Goal: Navigation & Orientation: Go to known website

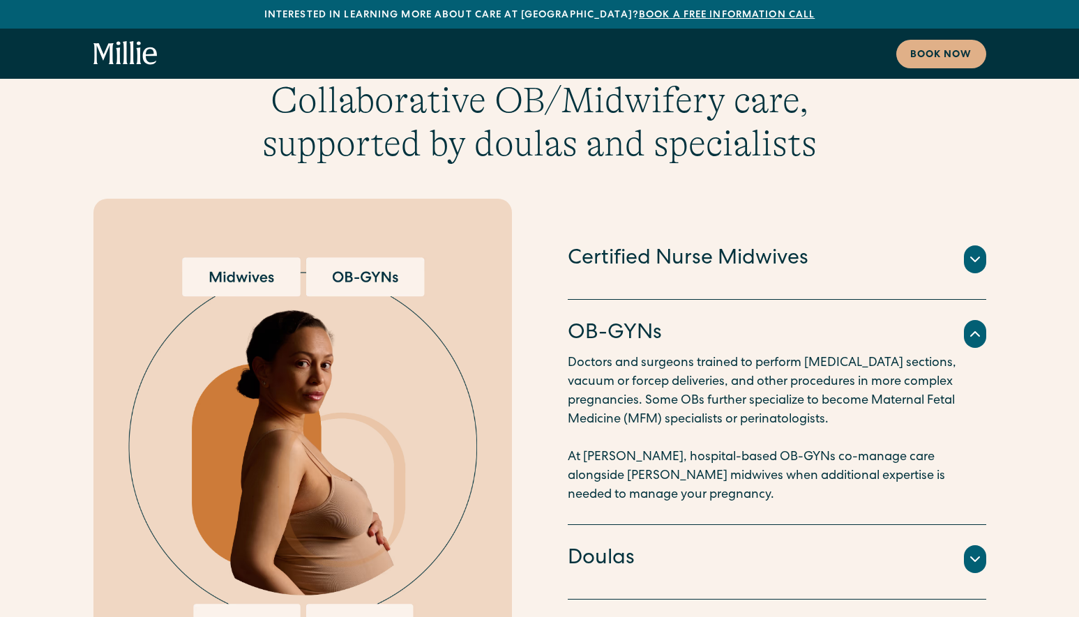
click at [121, 61] on icon "home" at bounding box center [125, 53] width 64 height 25
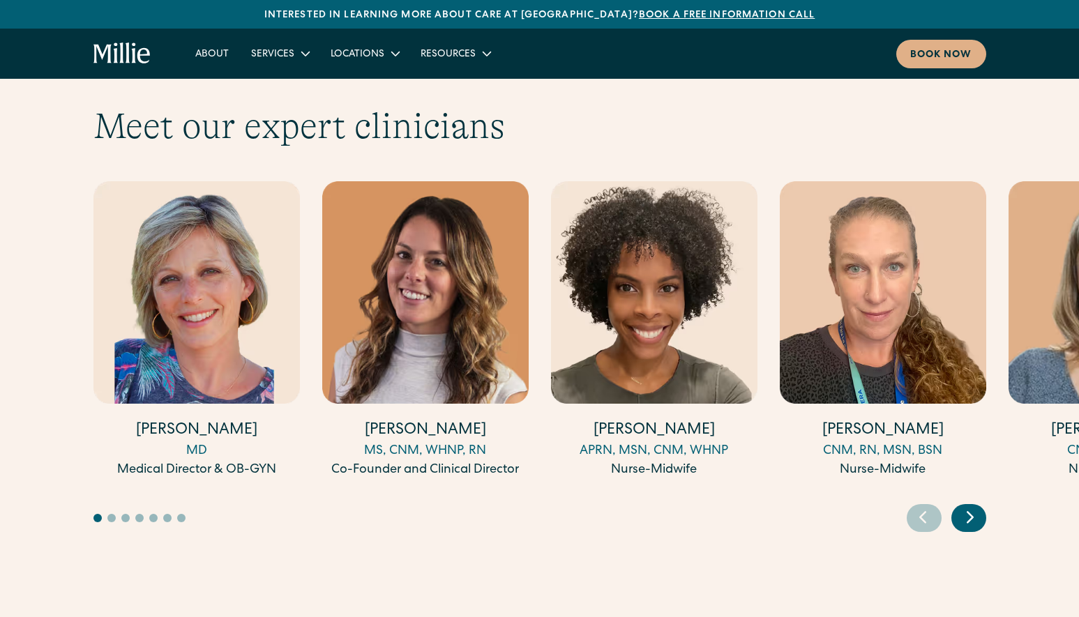
scroll to position [3809, 0]
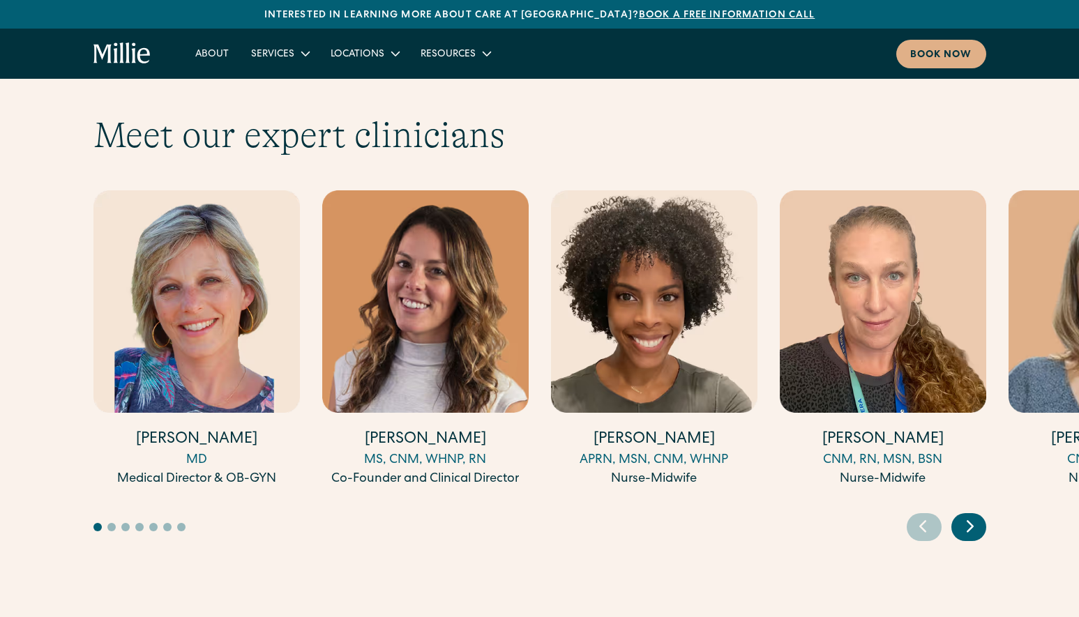
click at [970, 522] on icon "Next slide" at bounding box center [971, 527] width 6 height 10
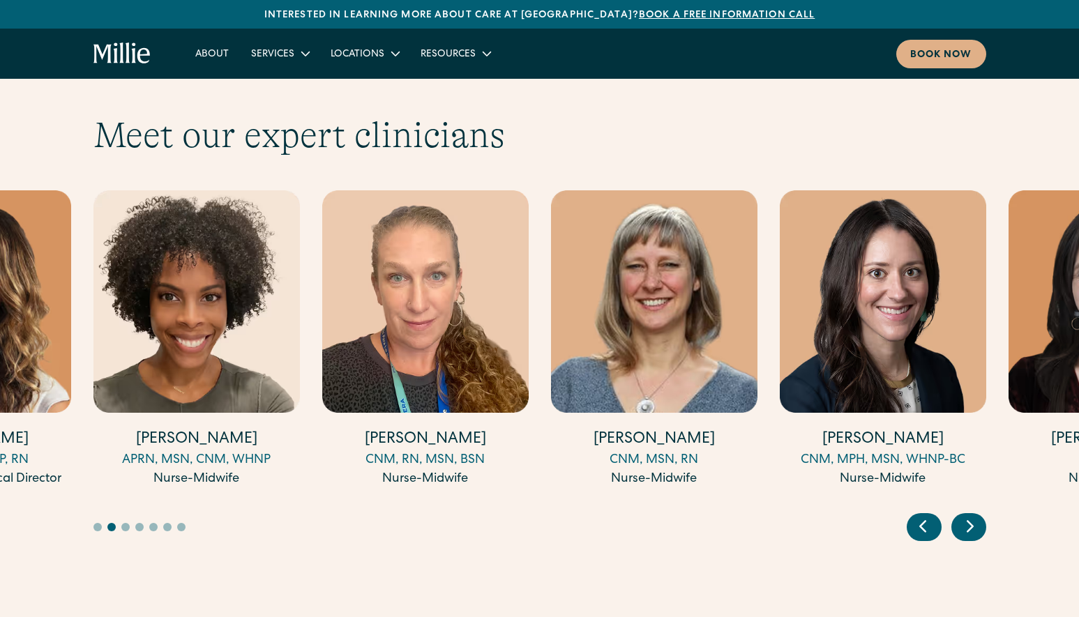
click at [970, 522] on icon "Next slide" at bounding box center [971, 527] width 6 height 10
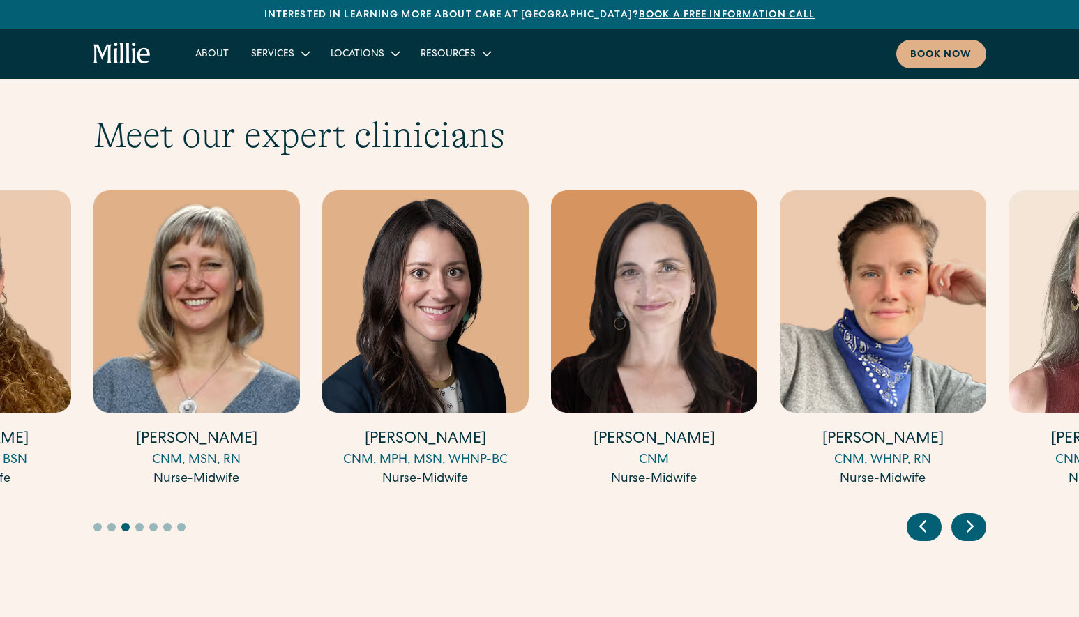
click at [970, 522] on icon "Next slide" at bounding box center [971, 527] width 6 height 10
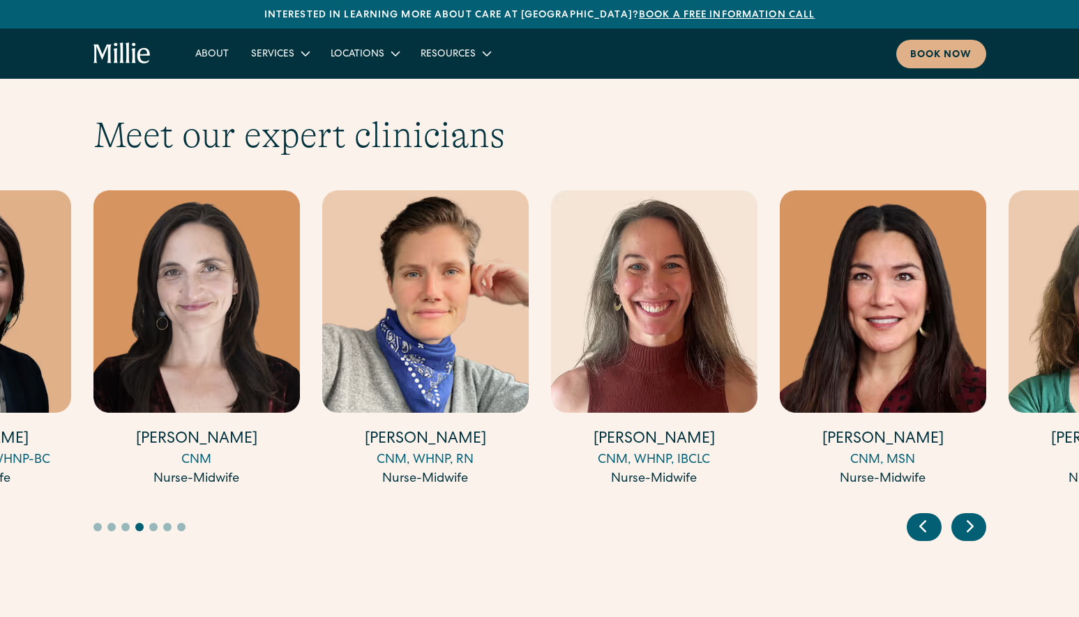
click at [970, 522] on icon "Next slide" at bounding box center [971, 527] width 6 height 10
